Goal: Task Accomplishment & Management: Manage account settings

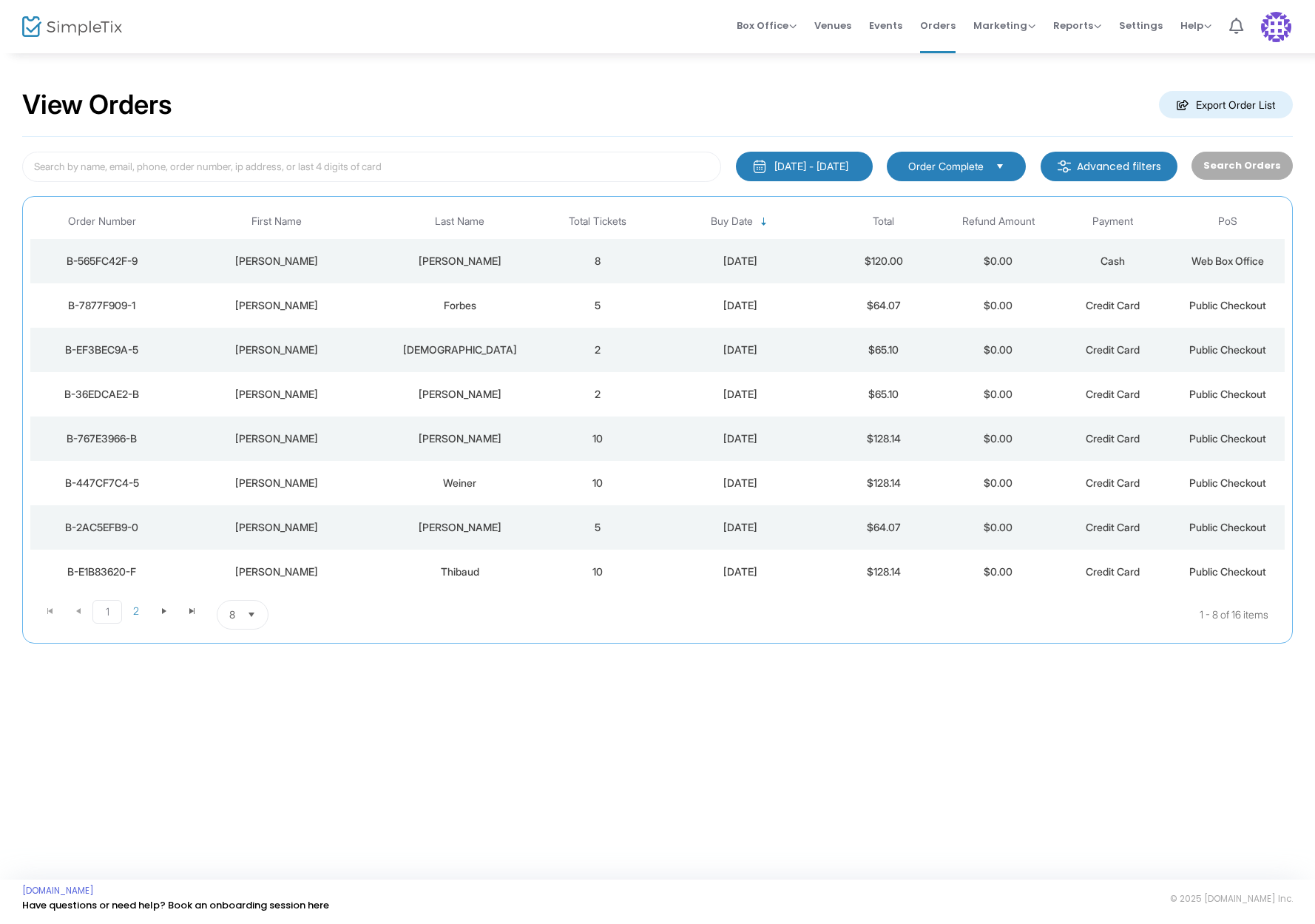
click at [137, 256] on div "B-565FC42F-9" at bounding box center [102, 261] width 136 height 15
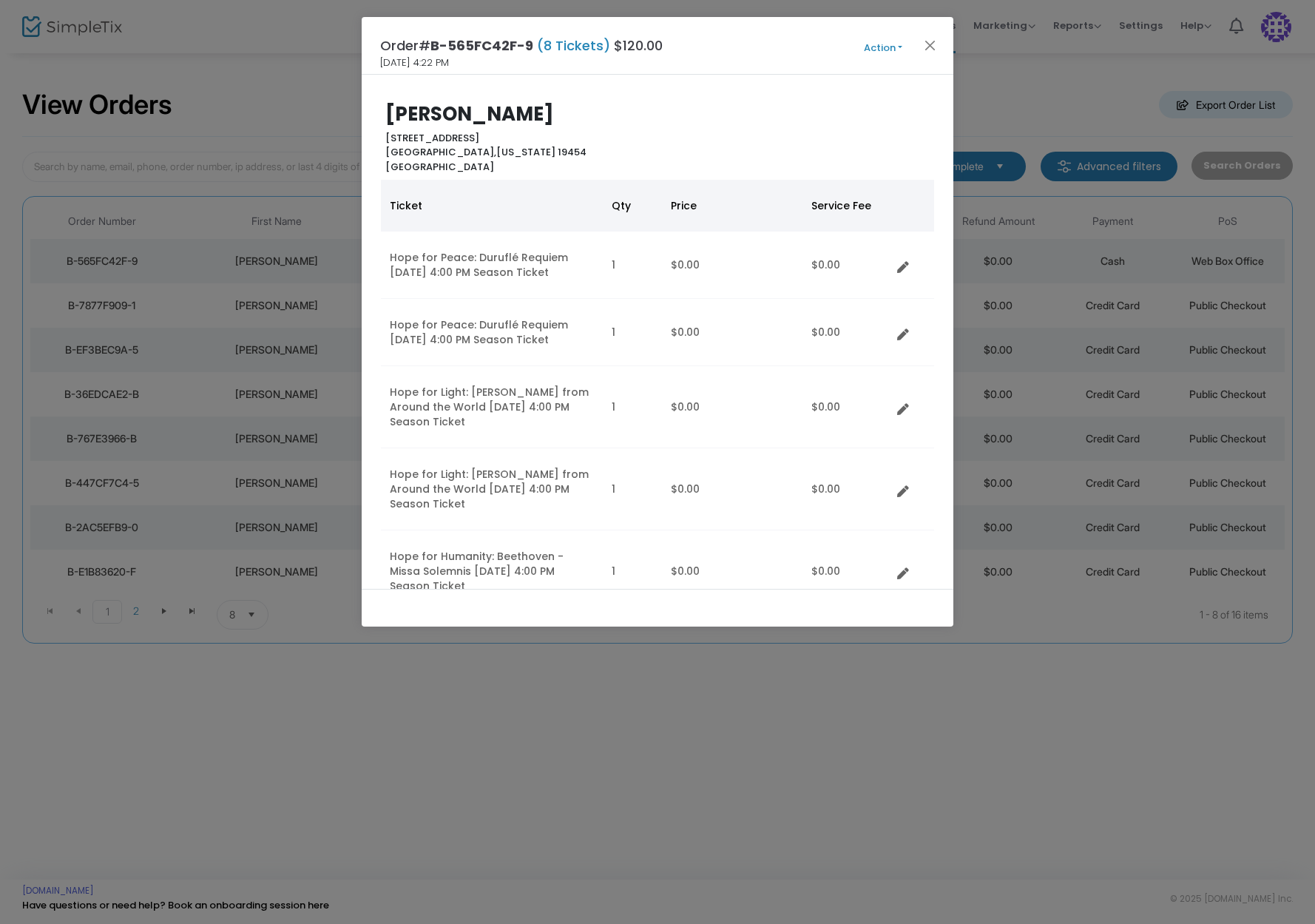
click at [902, 45] on button "Action" at bounding box center [884, 48] width 89 height 16
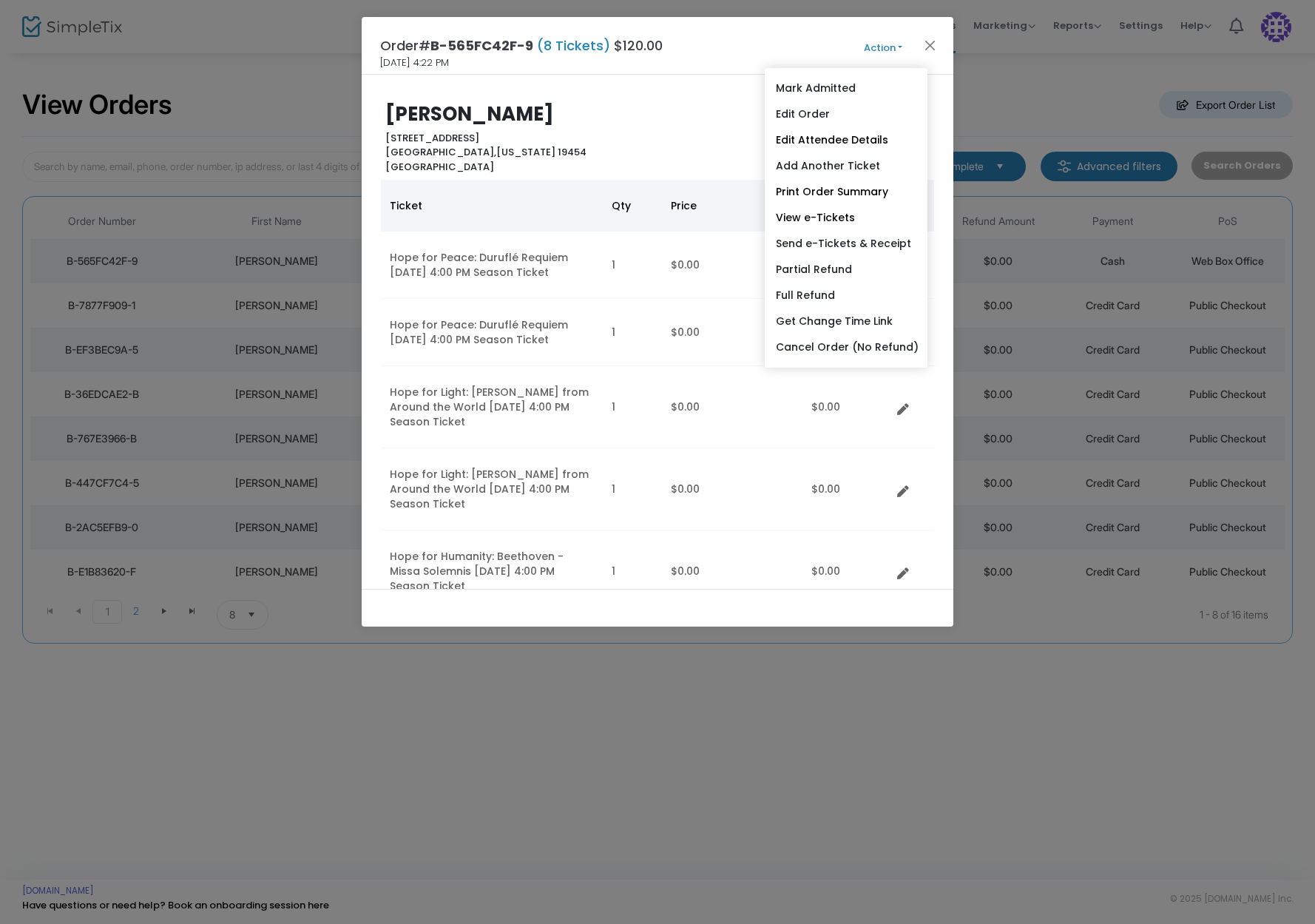
click at [906, 46] on button "Action" at bounding box center [884, 48] width 89 height 16
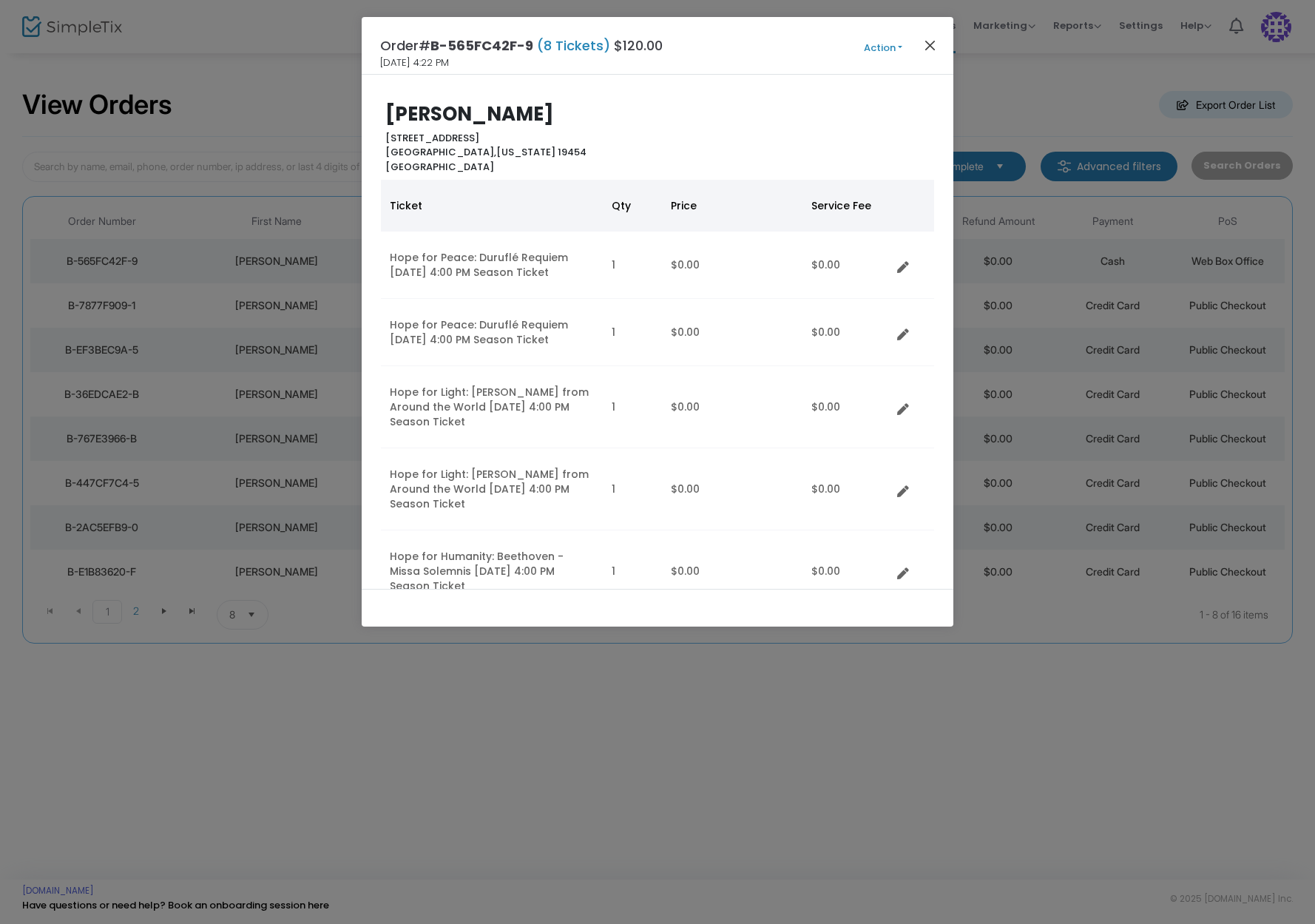
click at [929, 41] on button "Close" at bounding box center [931, 45] width 20 height 20
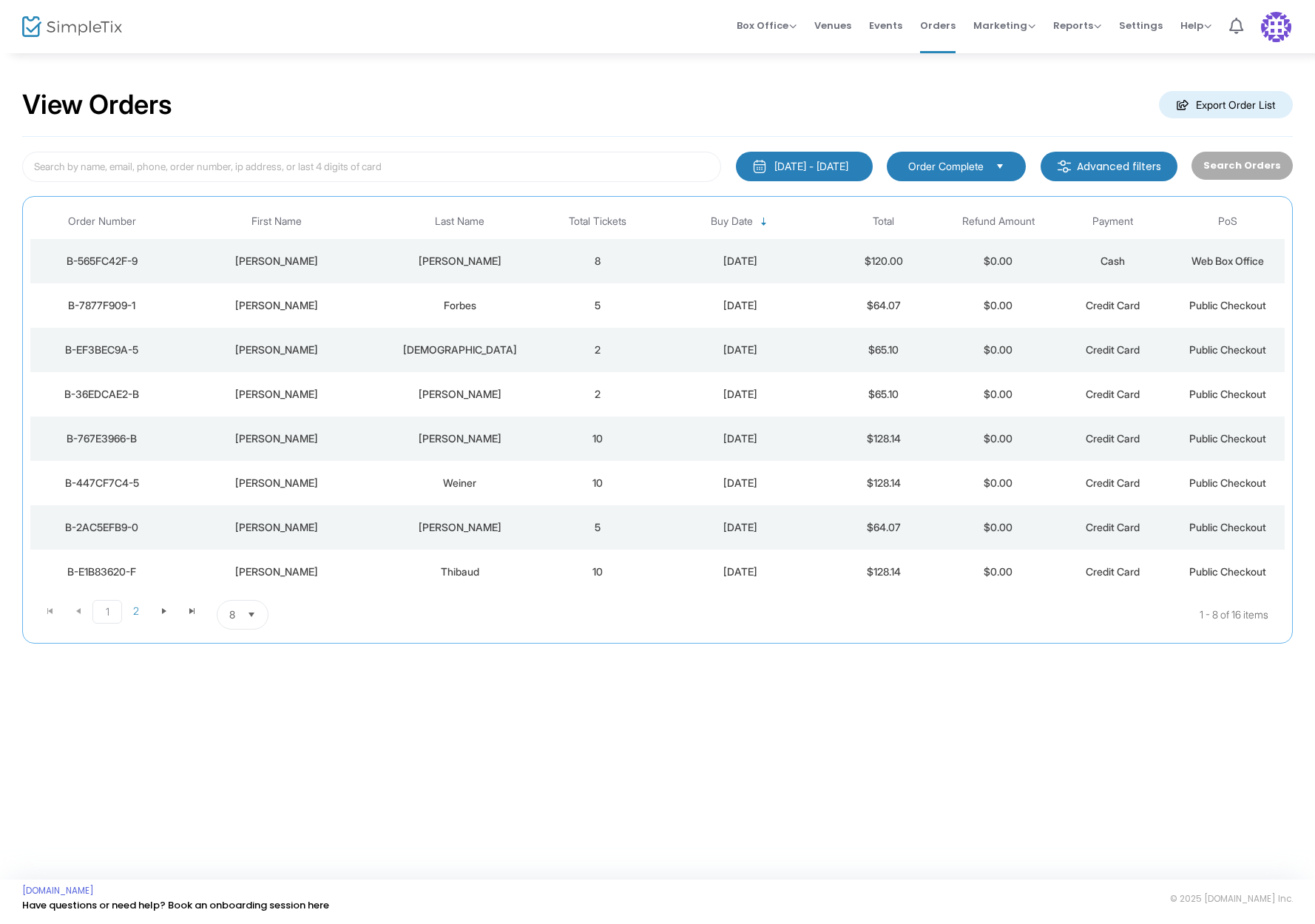
click at [120, 259] on div "B-565FC42F-9" at bounding box center [102, 261] width 136 height 15
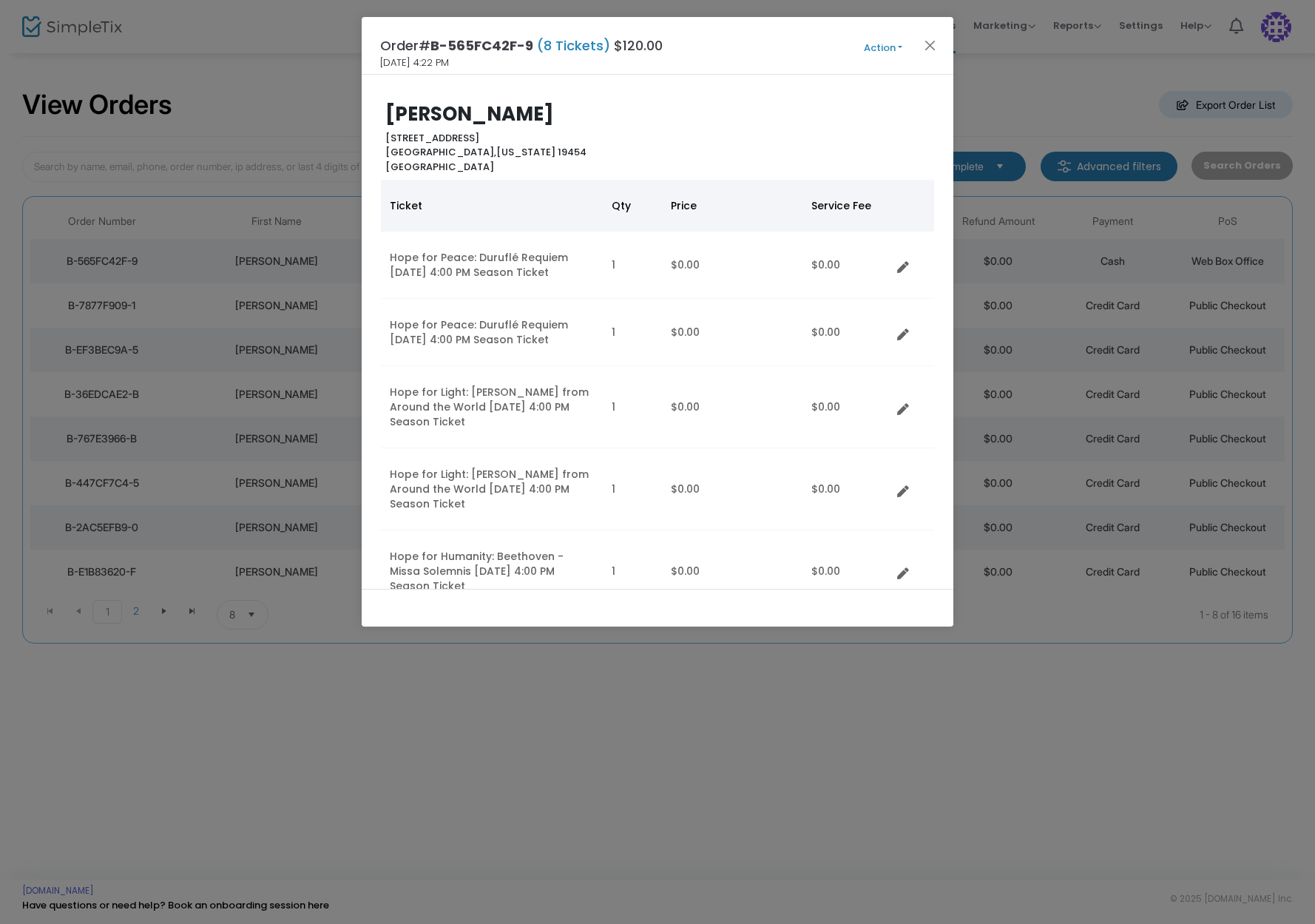
click at [903, 43] on button "Action" at bounding box center [884, 48] width 89 height 16
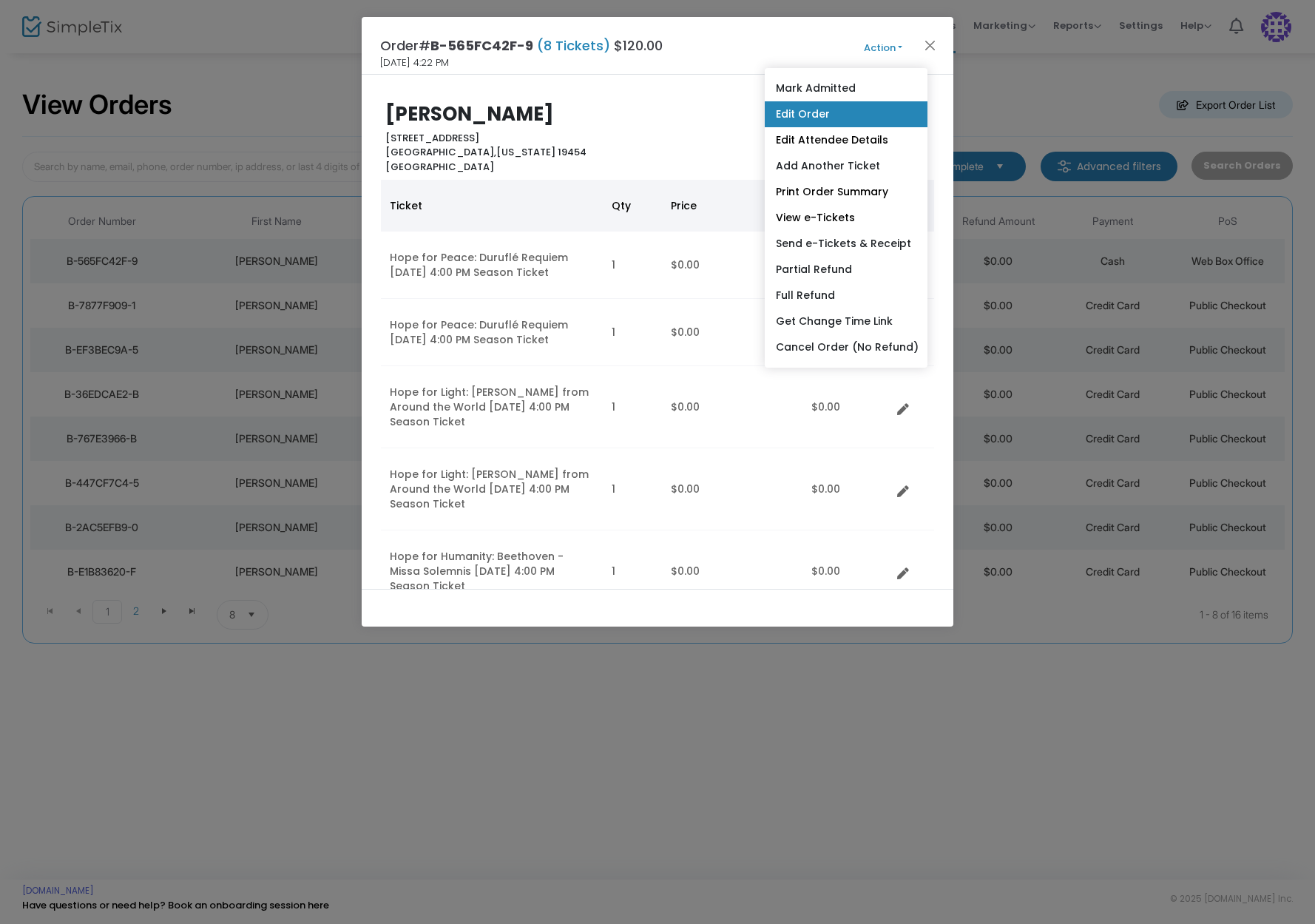
click at [839, 110] on link "Edit Order" at bounding box center [846, 114] width 163 height 26
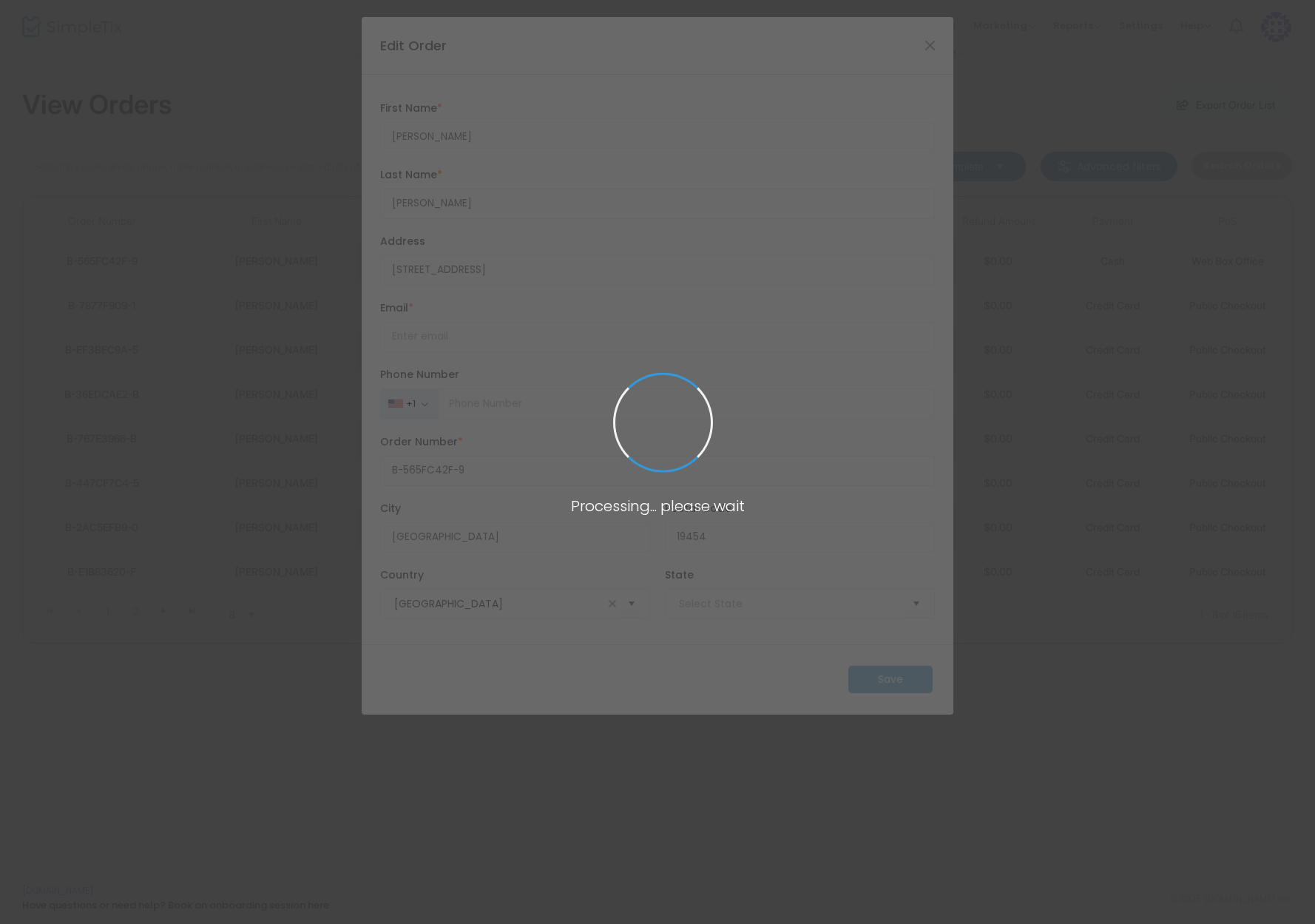
type input "[US_STATE]"
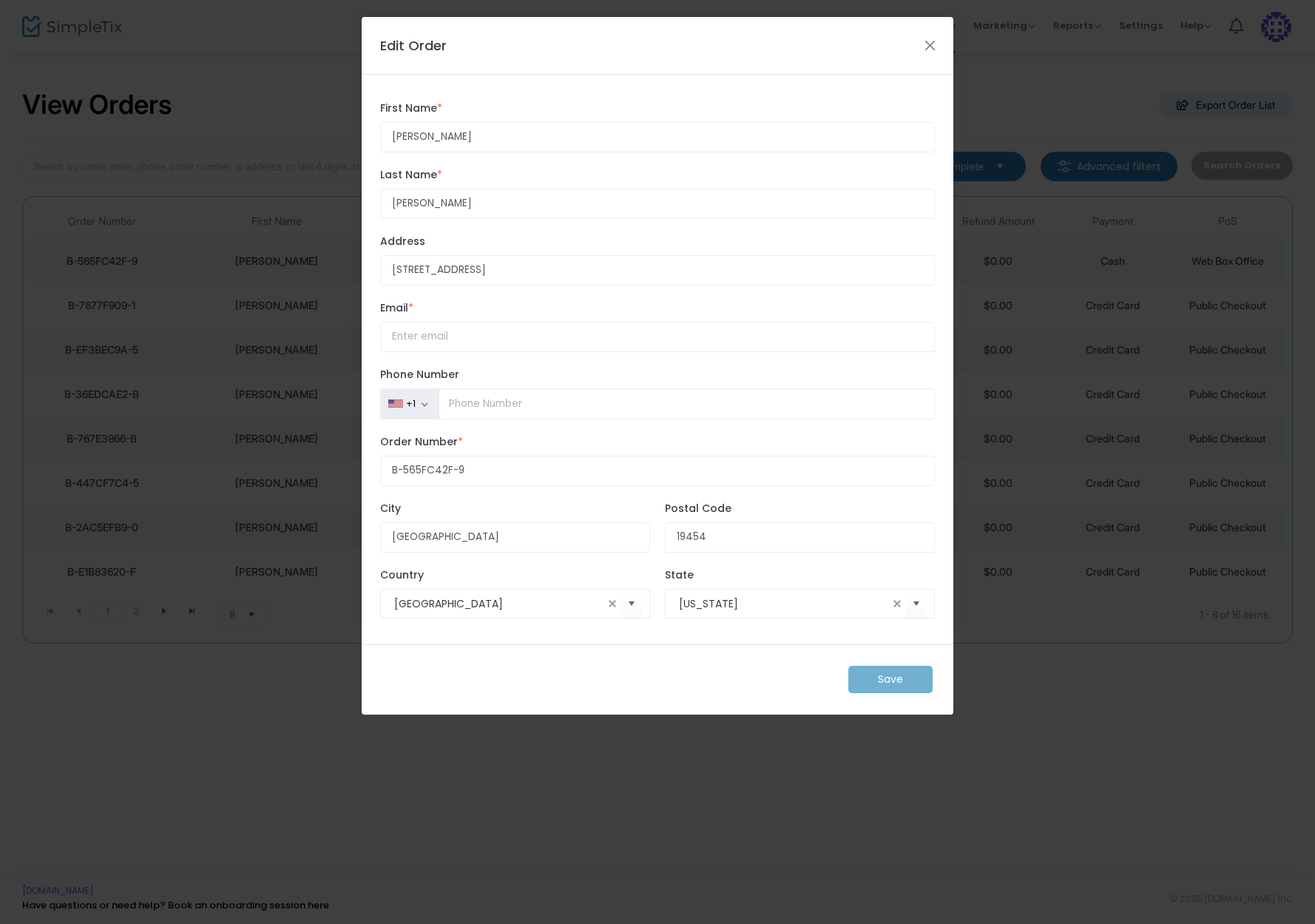
click at [903, 701] on div "Save" at bounding box center [657, 680] width 591 height 70
click at [927, 35] on button "Close" at bounding box center [931, 45] width 20 height 20
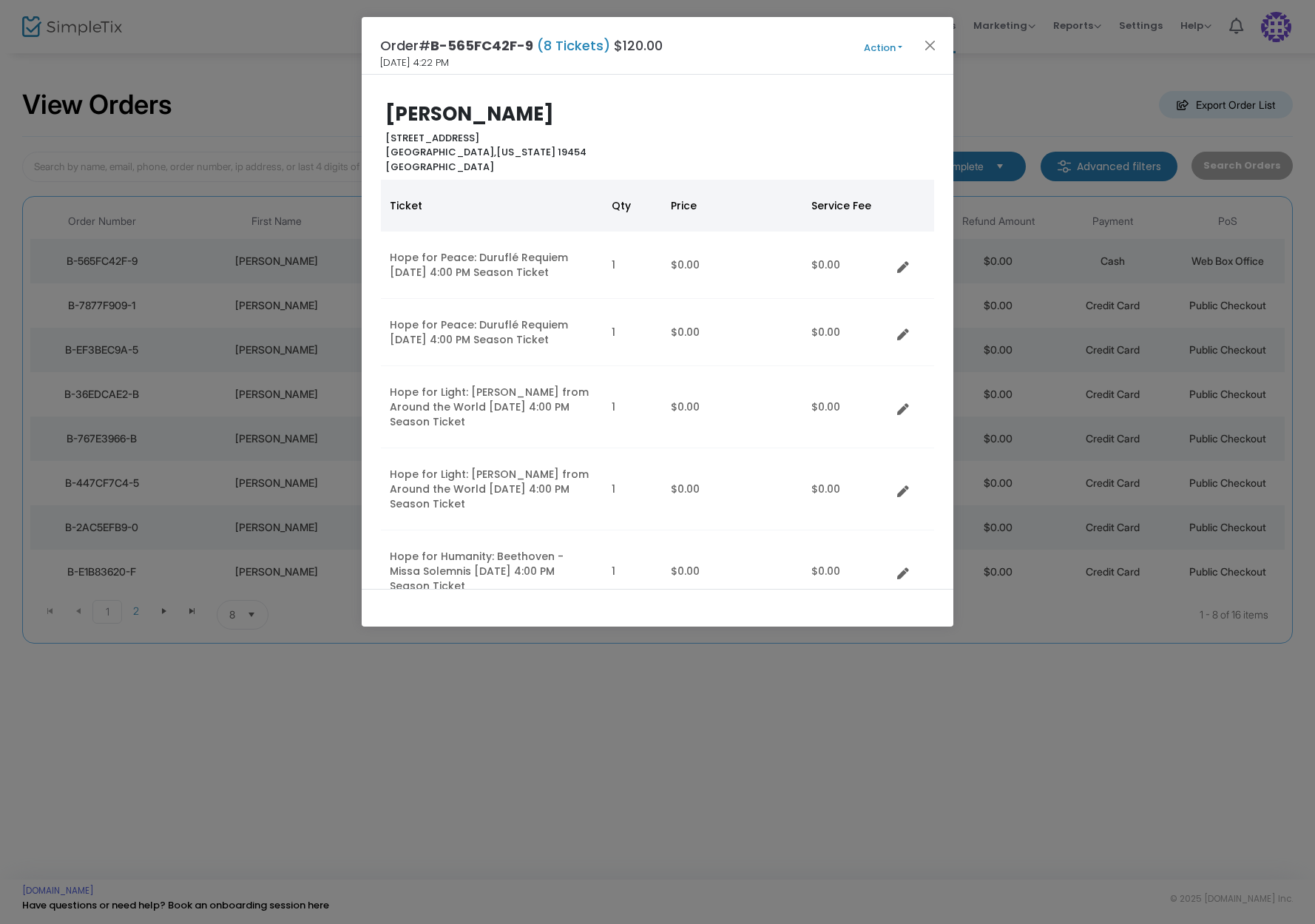
click at [904, 47] on button "Action" at bounding box center [884, 48] width 89 height 16
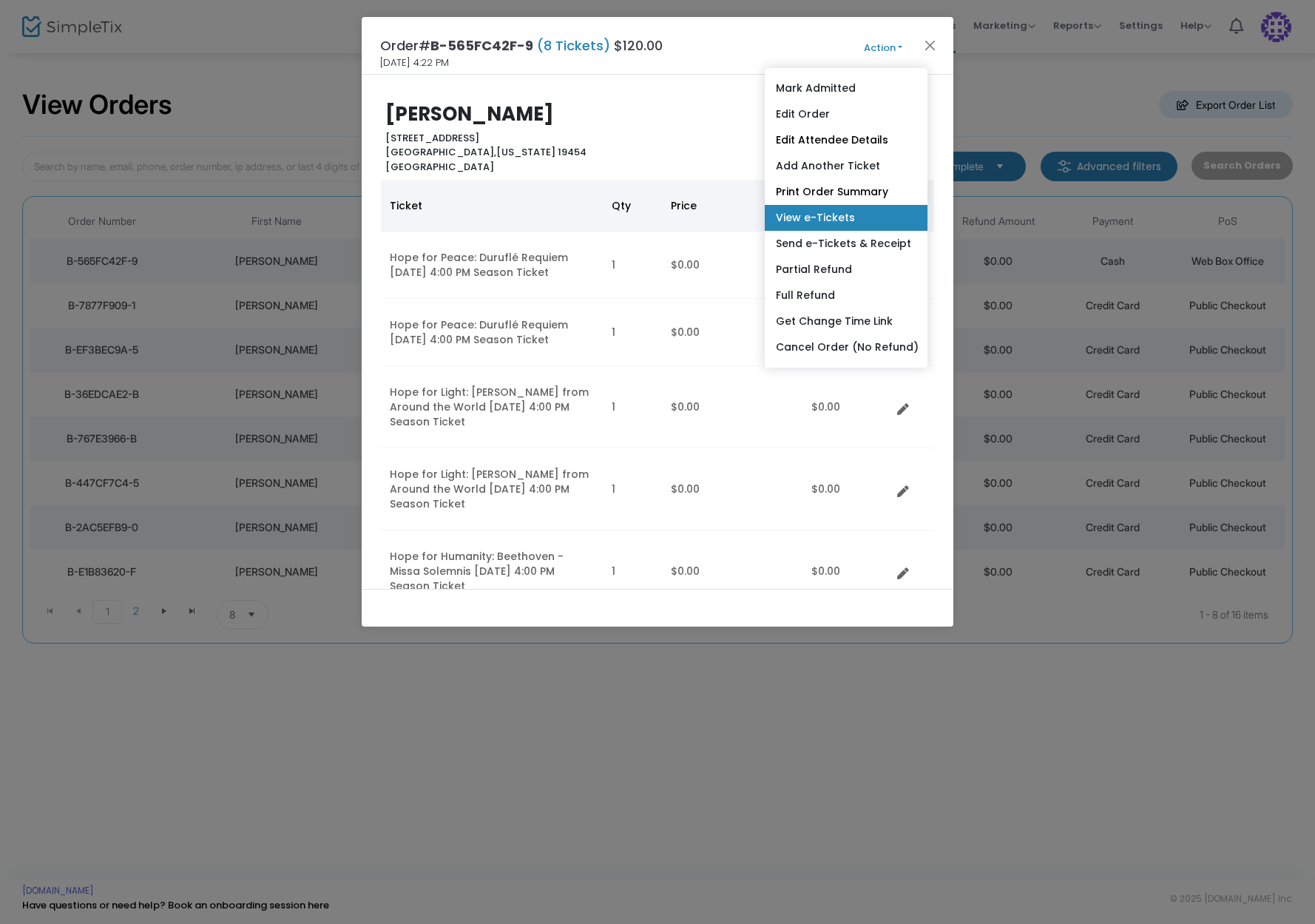
click at [868, 214] on link "View e-Tickets" at bounding box center [846, 217] width 163 height 26
